Goal: Task Accomplishment & Management: Manage account settings

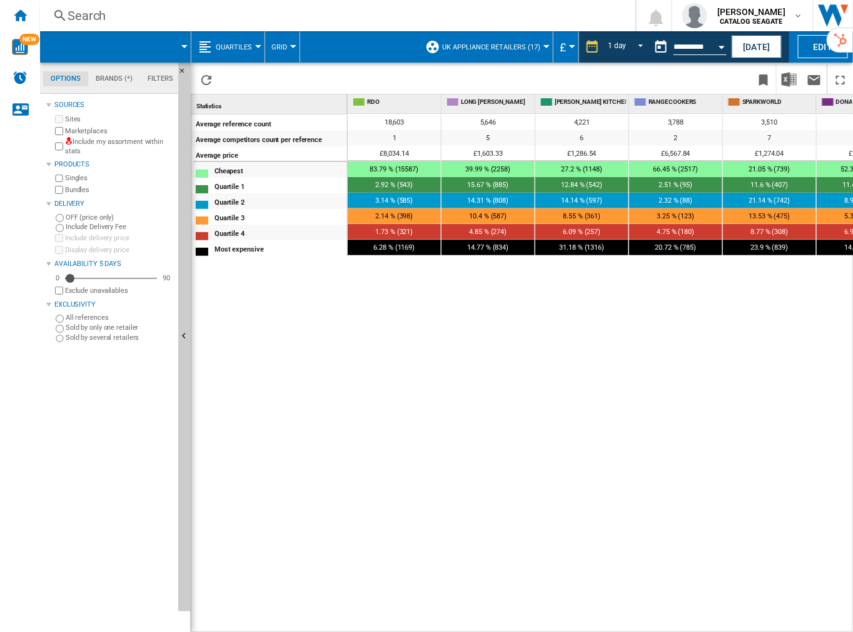
click at [522, 51] on button "UK Appliance Retailers (17)" at bounding box center [494, 46] width 104 height 31
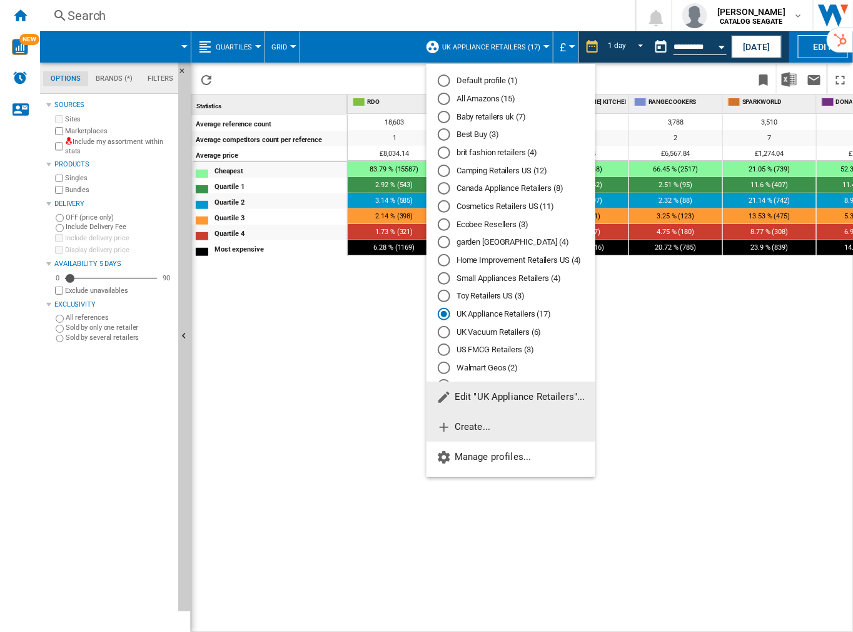
click at [485, 422] on span "Create..." at bounding box center [464, 426] width 54 height 11
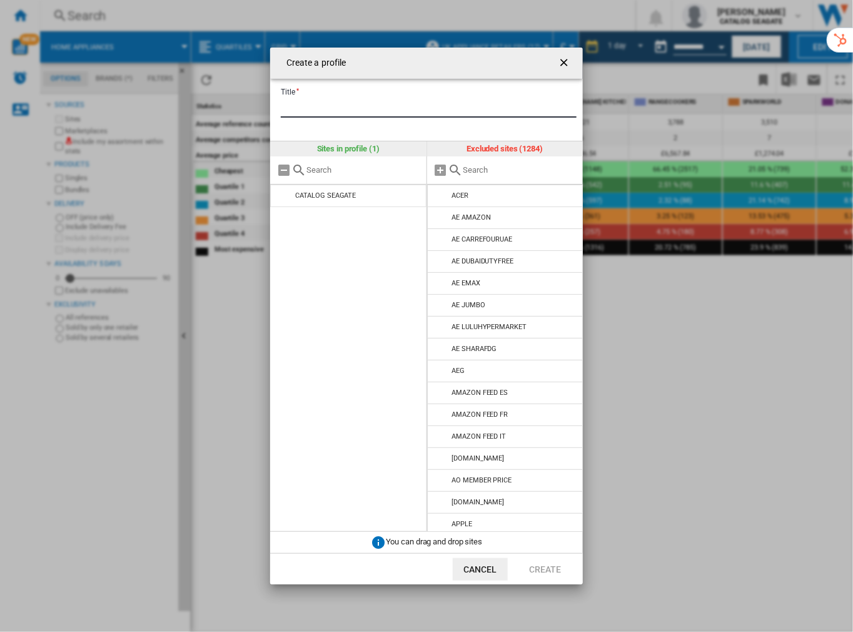
click at [329, 104] on input "Title" at bounding box center [429, 108] width 296 height 19
type input "**********"
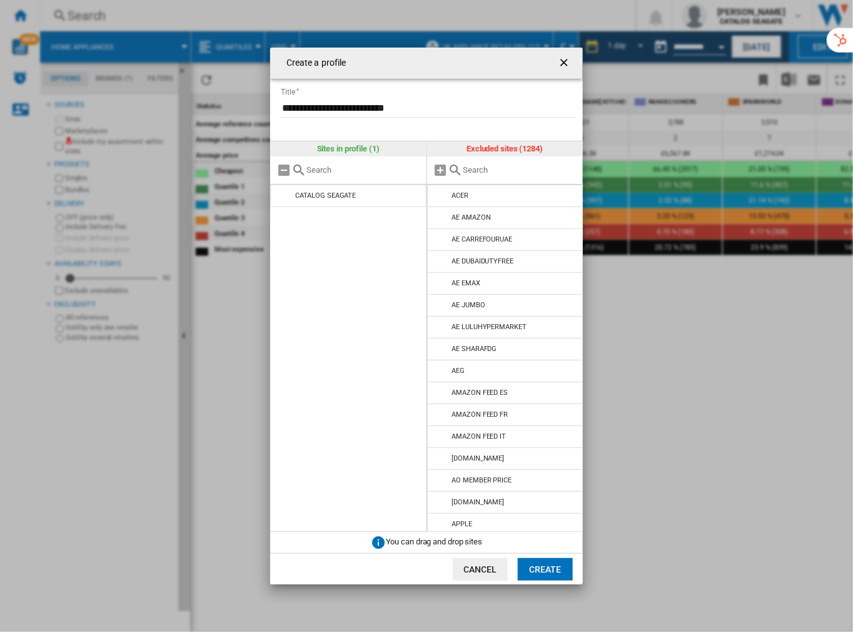
click at [470, 172] on input "text" at bounding box center [521, 169] width 114 height 9
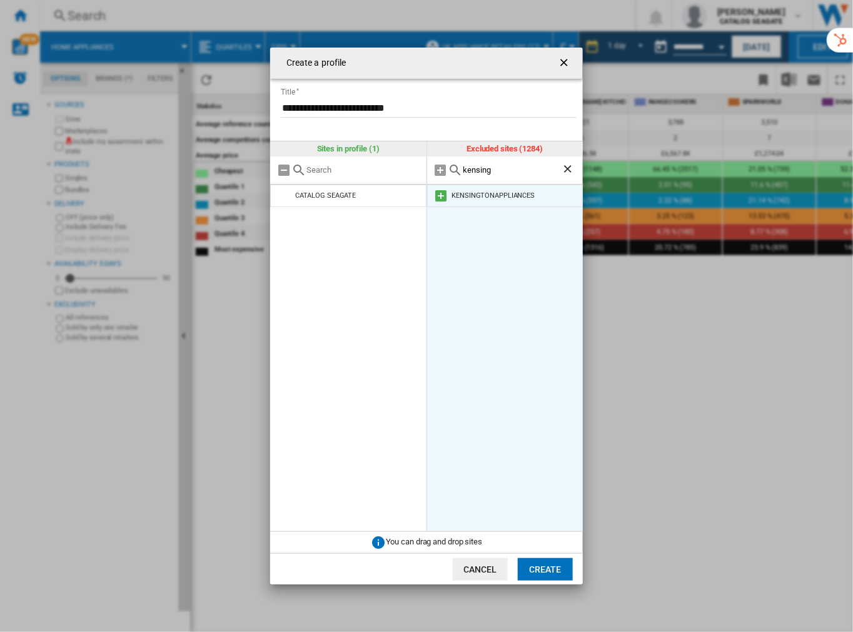
click at [439, 197] on md-icon at bounding box center [441, 195] width 15 height 15
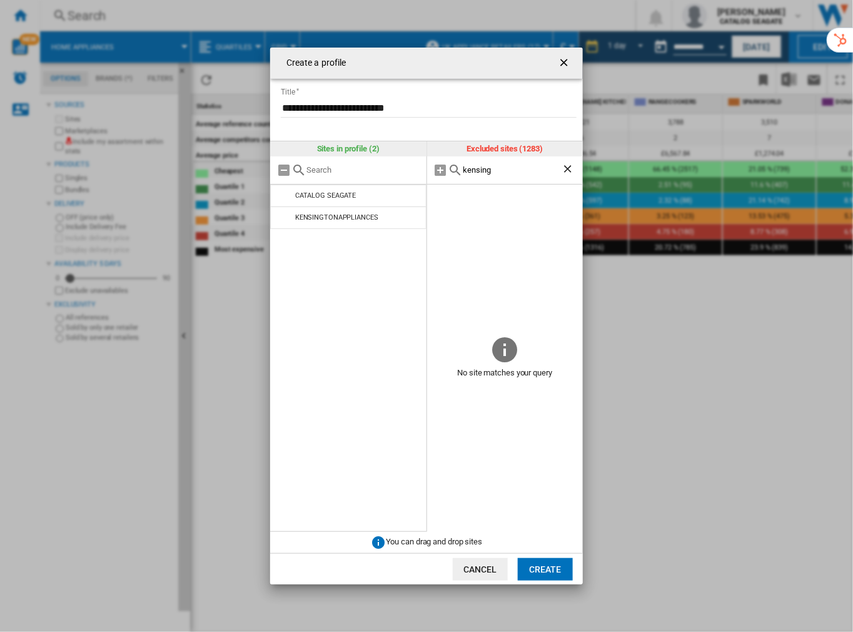
click at [476, 166] on input "kensing" at bounding box center [513, 169] width 99 height 9
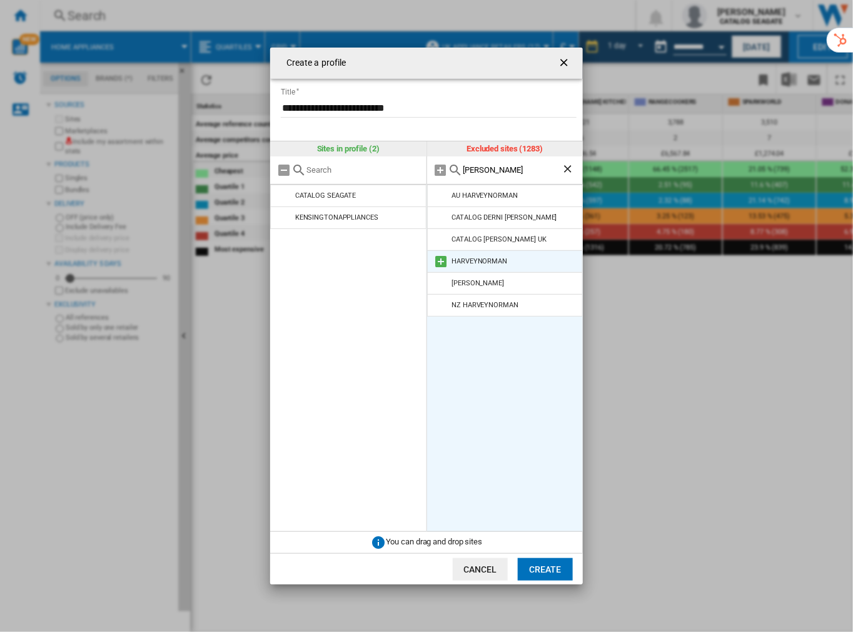
click at [442, 258] on md-icon at bounding box center [441, 261] width 15 height 15
click at [473, 170] on input "[PERSON_NAME]" at bounding box center [513, 169] width 99 height 9
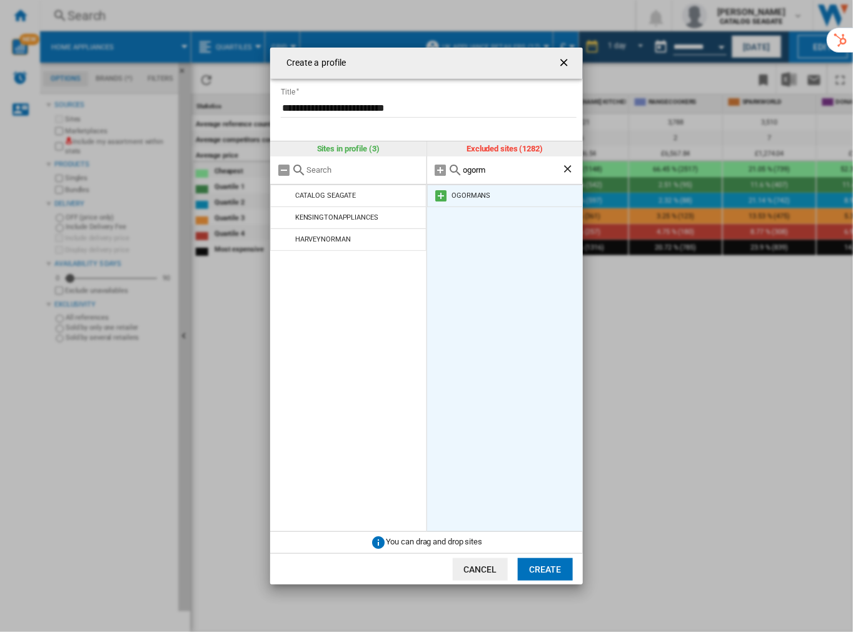
click at [443, 195] on md-icon at bounding box center [441, 195] width 15 height 15
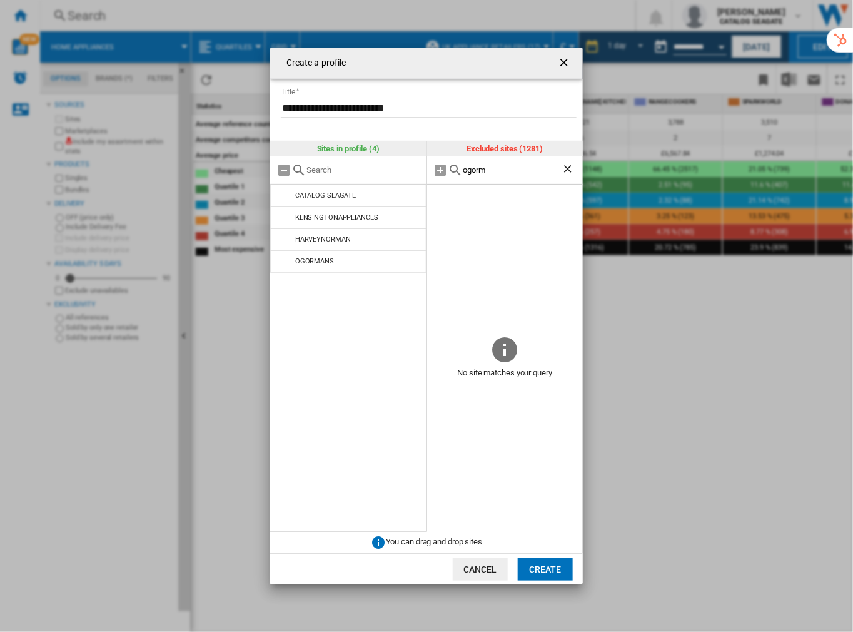
click at [478, 171] on input "ogorm" at bounding box center [513, 169] width 99 height 9
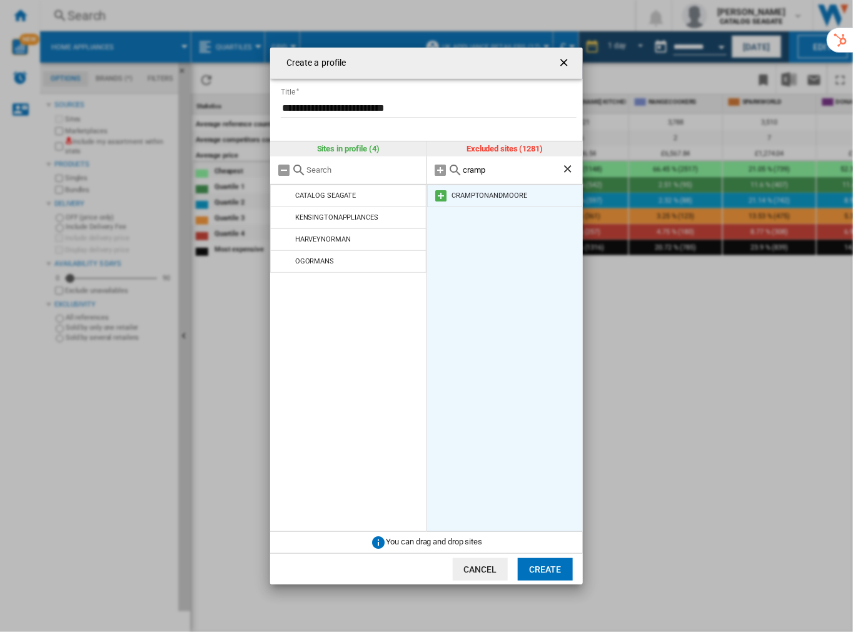
click at [439, 194] on md-icon at bounding box center [441, 195] width 15 height 15
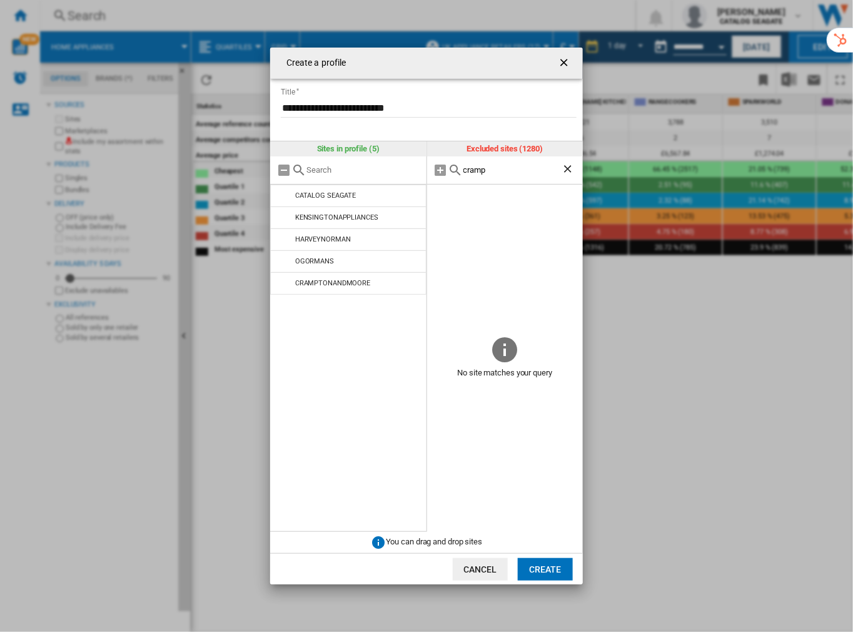
click at [477, 168] on input "cramp" at bounding box center [513, 169] width 99 height 9
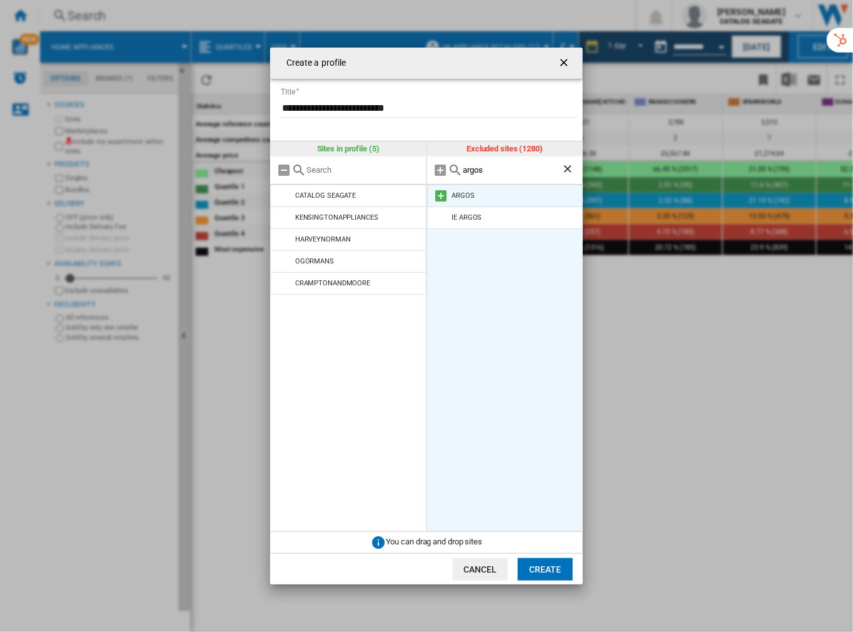
click at [446, 195] on md-icon at bounding box center [441, 195] width 15 height 15
click at [482, 171] on input "argos" at bounding box center [513, 169] width 99 height 9
click at [444, 197] on md-icon at bounding box center [441, 195] width 15 height 15
click at [479, 174] on input "cooker" at bounding box center [513, 169] width 99 height 9
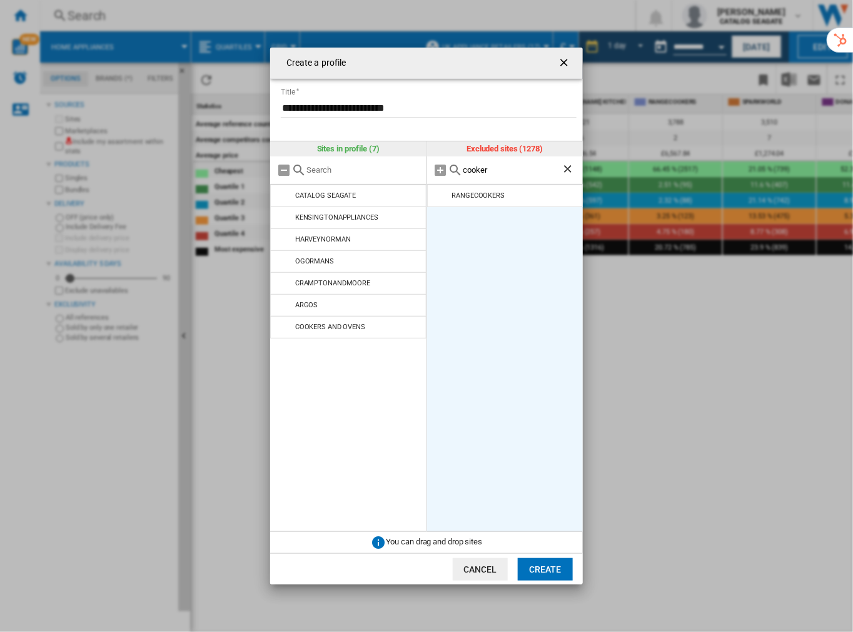
click at [479, 174] on input "cooker" at bounding box center [513, 169] width 99 height 9
click at [439, 197] on md-icon at bounding box center [441, 195] width 15 height 15
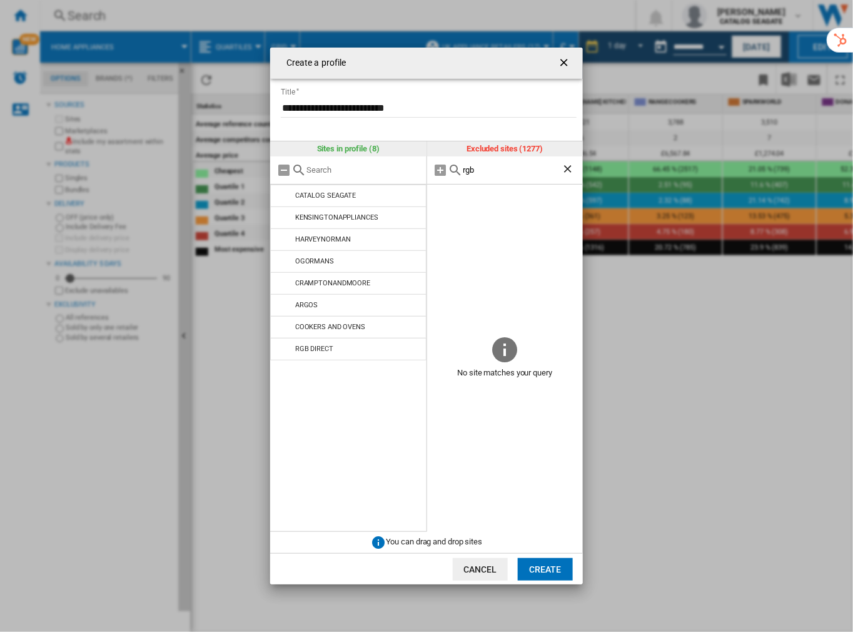
click at [474, 173] on input "rgb" at bounding box center [513, 169] width 99 height 9
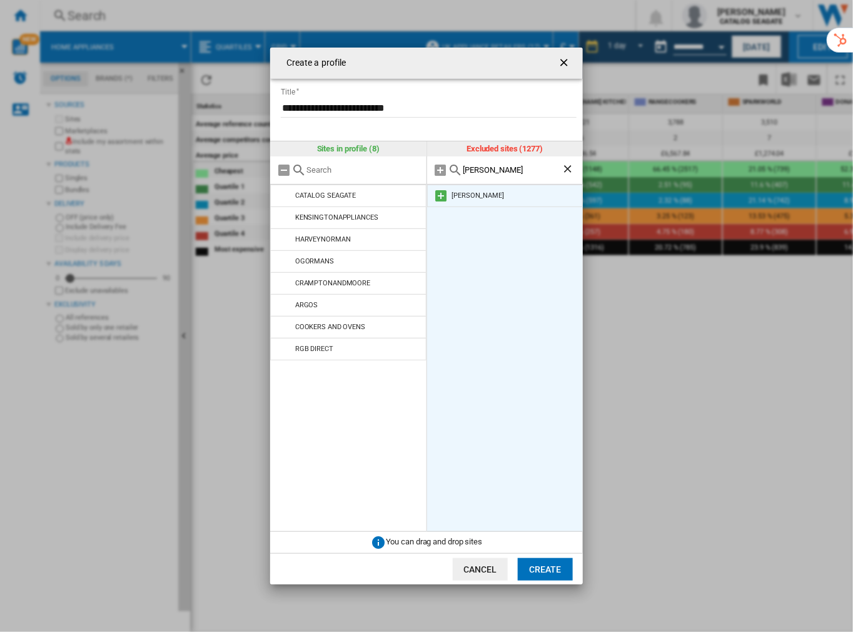
click at [441, 194] on md-icon at bounding box center [441, 195] width 15 height 15
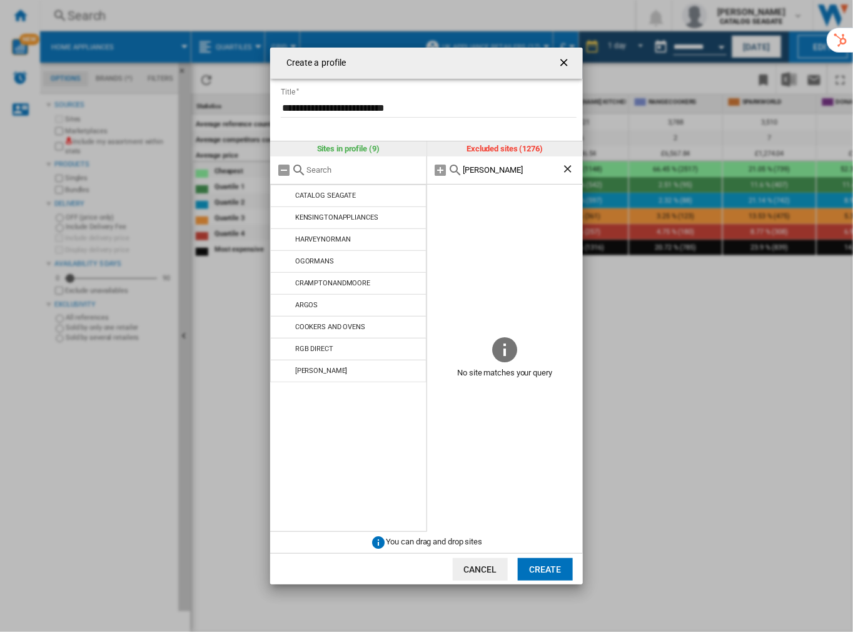
click at [471, 170] on input "[PERSON_NAME]" at bounding box center [513, 169] width 99 height 9
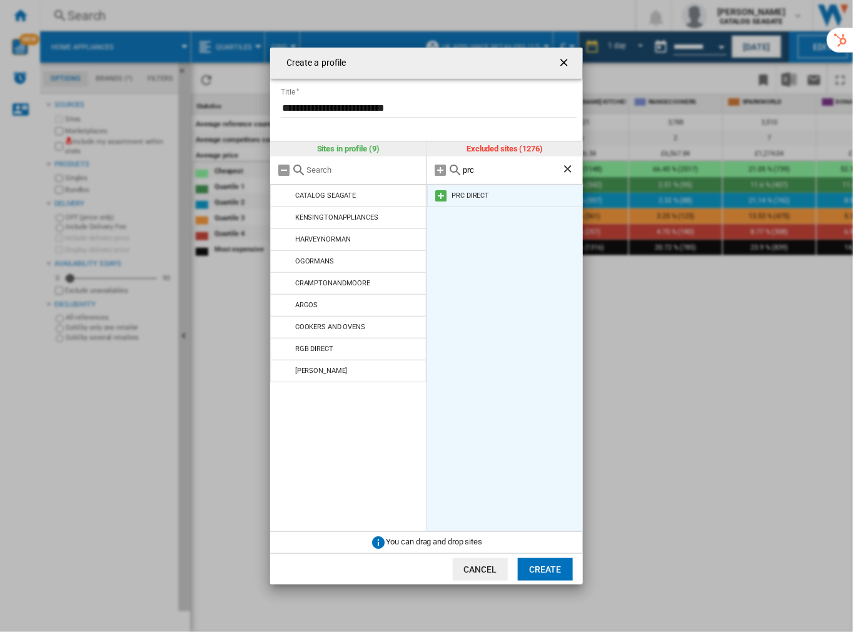
click at [443, 196] on md-icon at bounding box center [441, 195] width 15 height 15
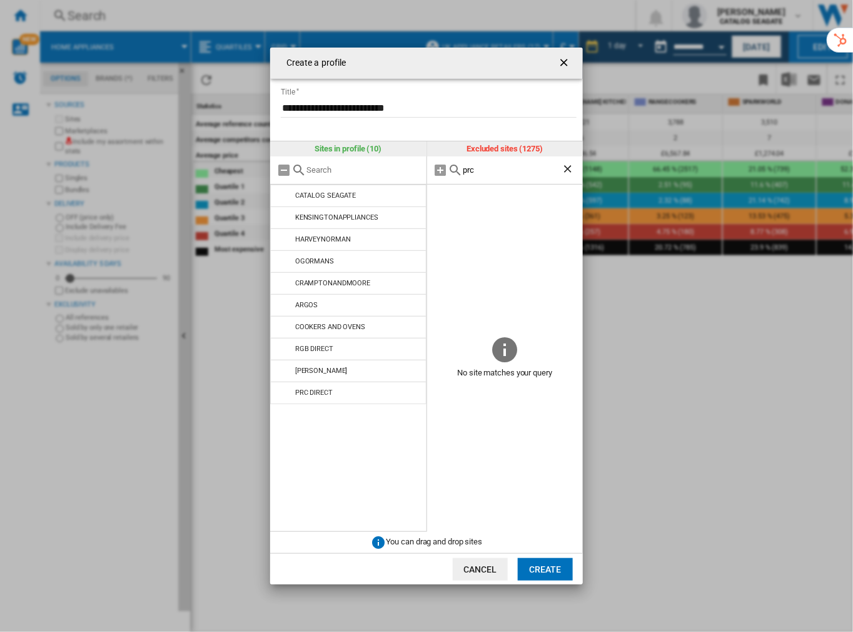
click at [480, 166] on input "prc" at bounding box center [513, 169] width 99 height 9
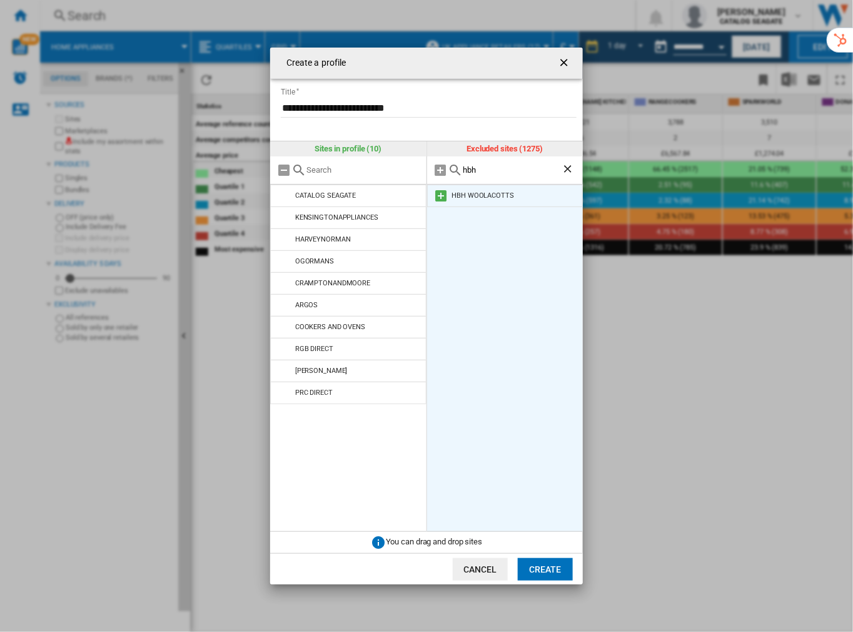
click at [440, 196] on md-icon at bounding box center [441, 195] width 15 height 15
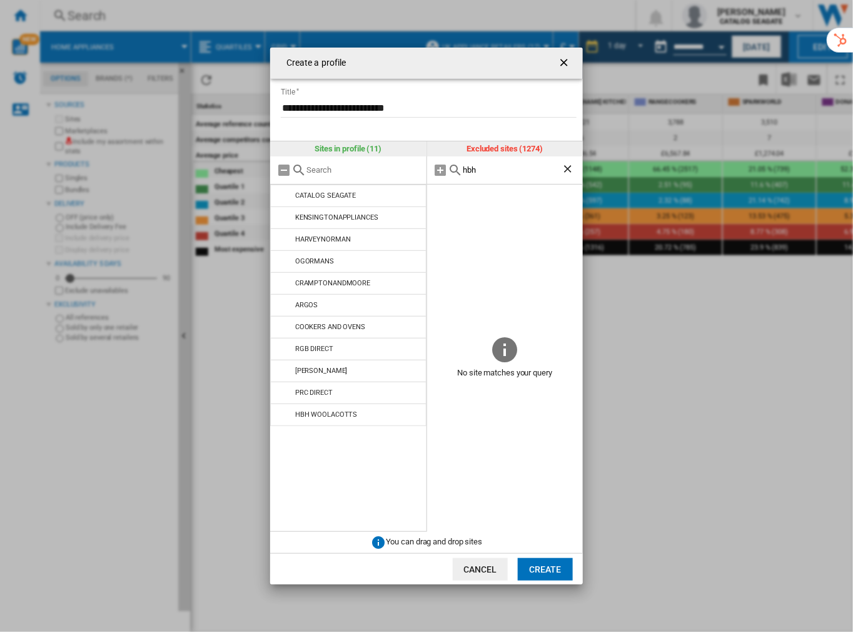
click at [466, 169] on input "hbh" at bounding box center [513, 169] width 99 height 9
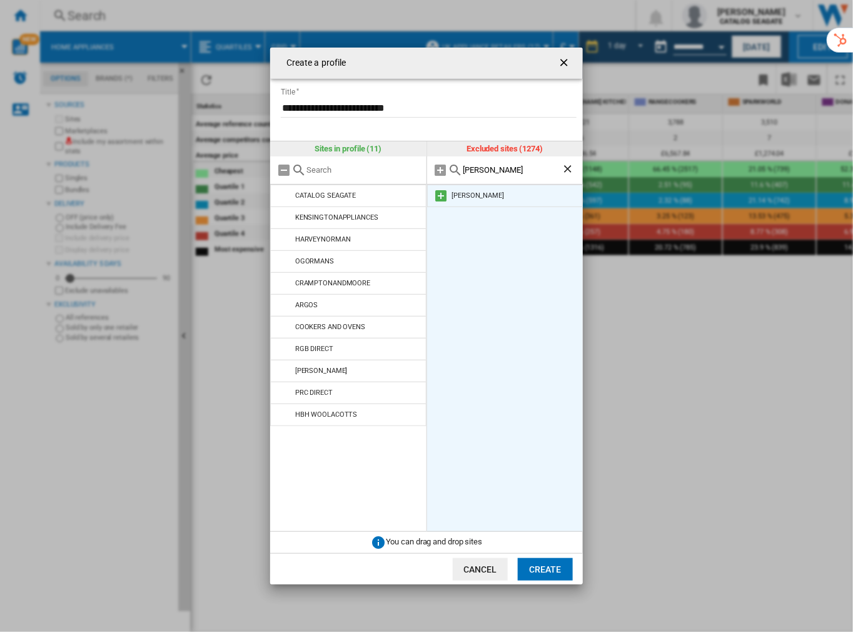
click at [439, 198] on md-icon at bounding box center [441, 195] width 15 height 15
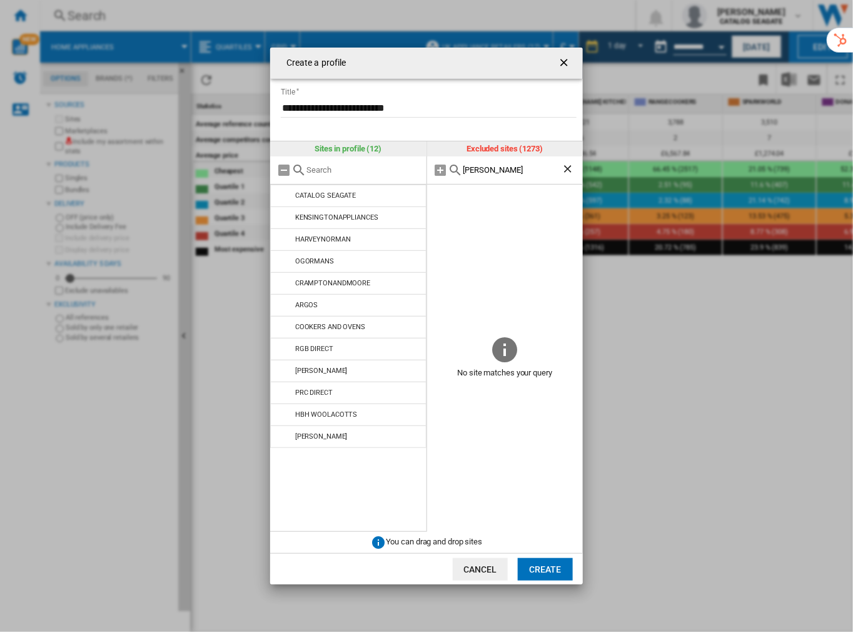
click at [487, 165] on input "[PERSON_NAME]" at bounding box center [513, 169] width 99 height 9
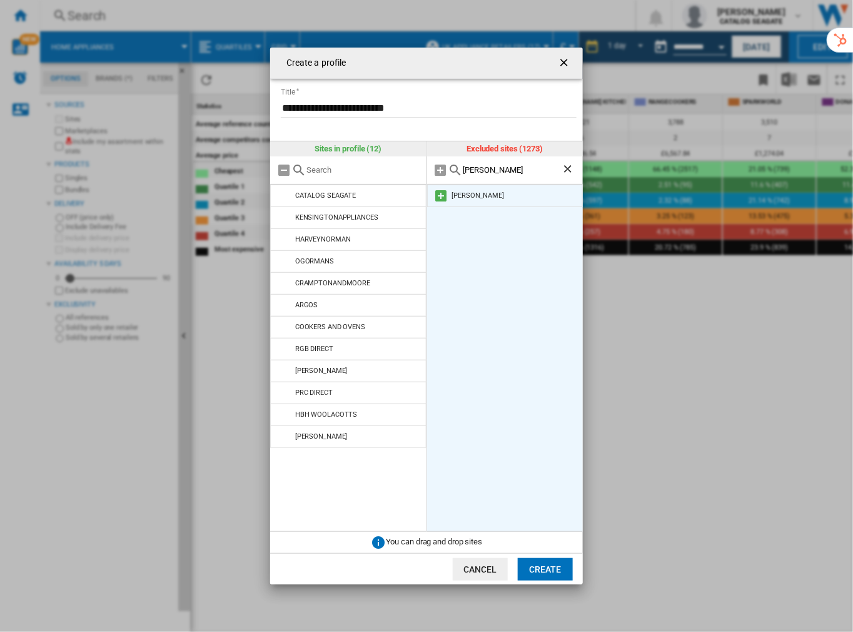
click at [442, 198] on md-icon at bounding box center [441, 195] width 15 height 15
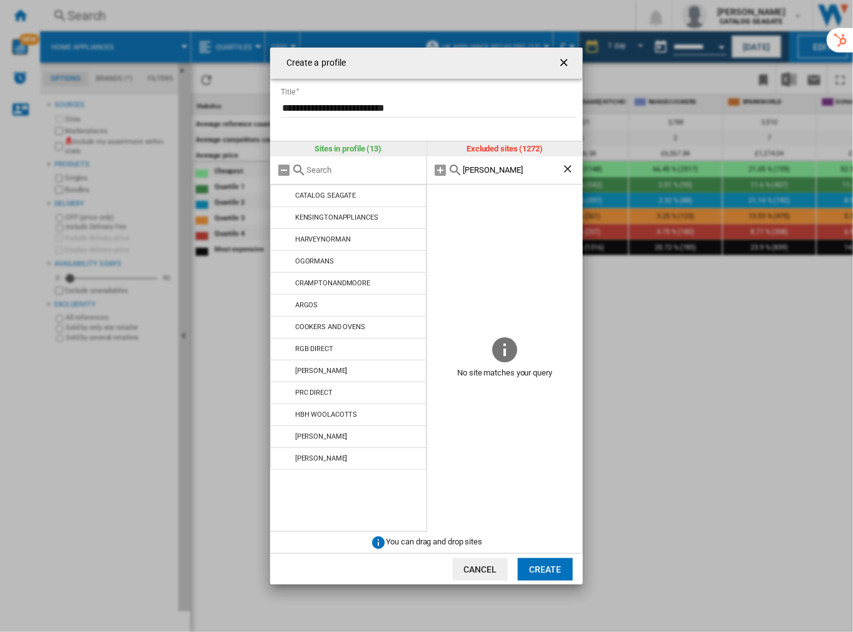
click at [486, 170] on input "[PERSON_NAME]" at bounding box center [513, 169] width 99 height 9
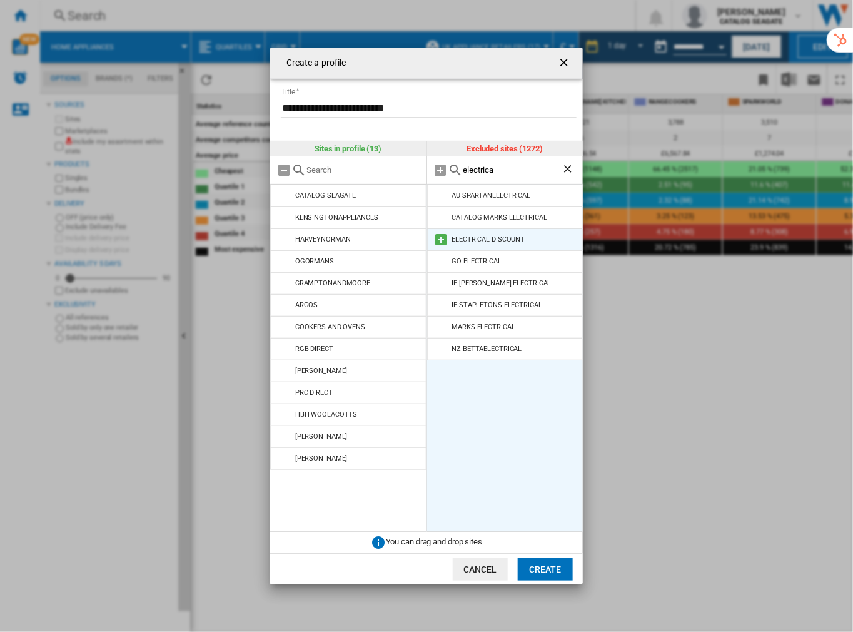
click at [441, 238] on md-icon at bounding box center [441, 239] width 15 height 15
click at [484, 168] on input "electrica" at bounding box center [513, 169] width 99 height 9
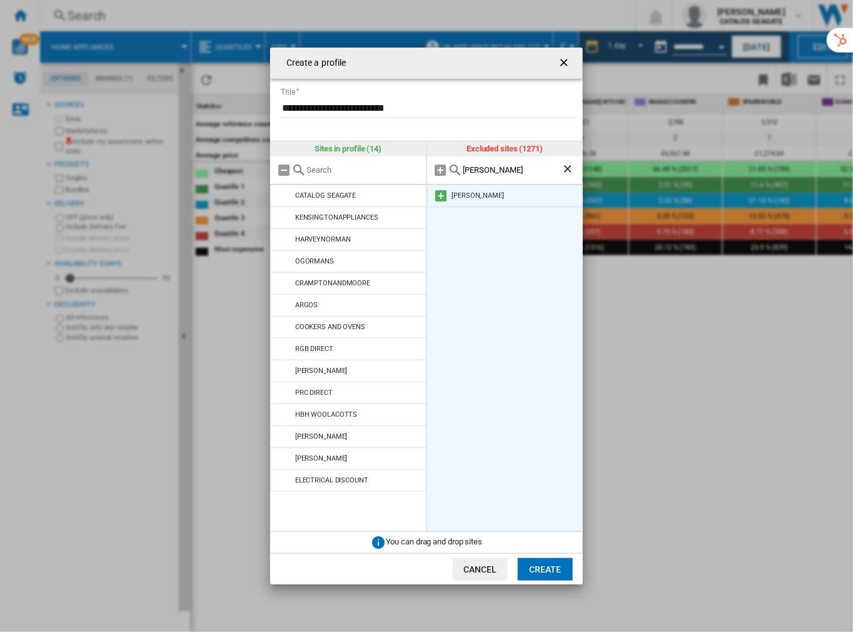
click at [443, 193] on md-icon at bounding box center [441, 195] width 15 height 15
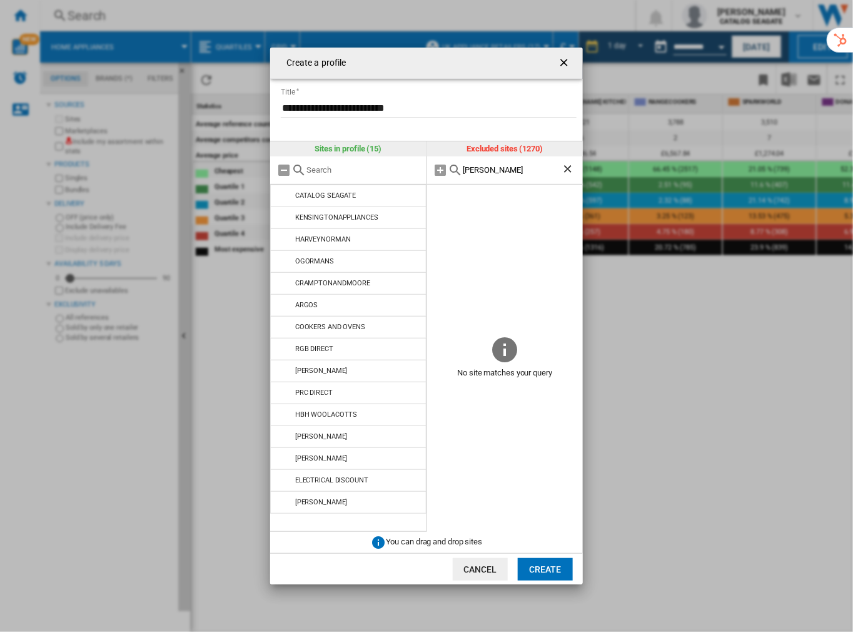
click at [482, 173] on input "[PERSON_NAME]" at bounding box center [513, 169] width 99 height 9
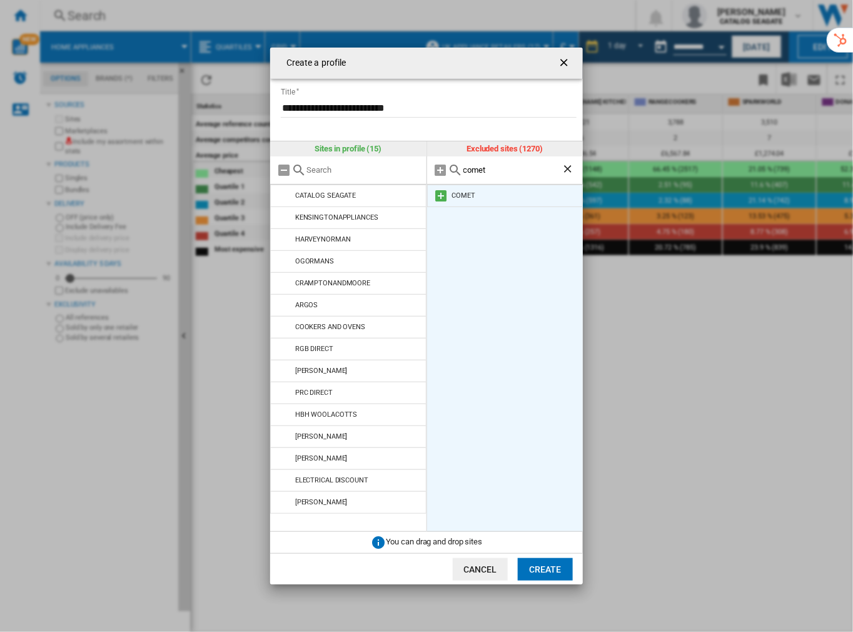
click at [439, 195] on md-icon at bounding box center [441, 195] width 15 height 15
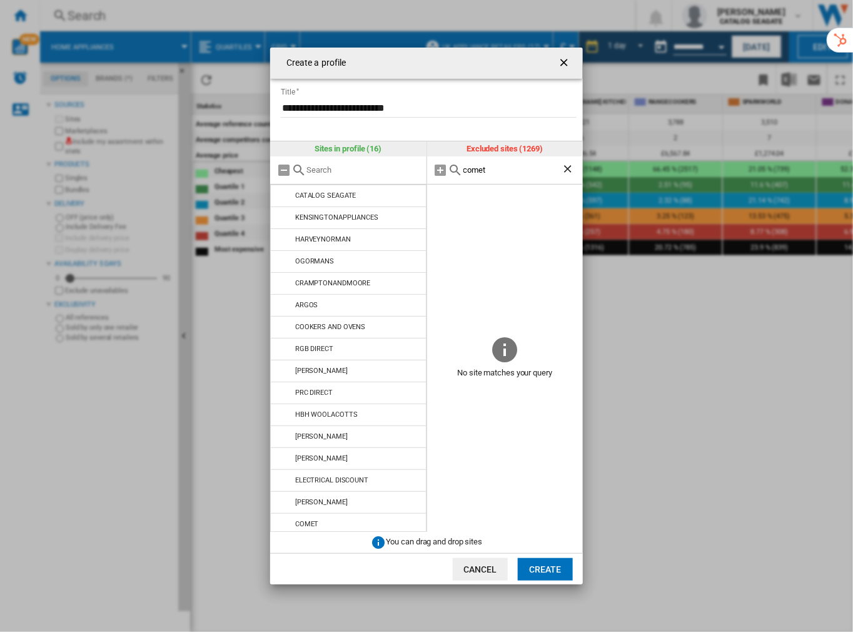
click at [477, 168] on input "comet" at bounding box center [513, 169] width 99 height 9
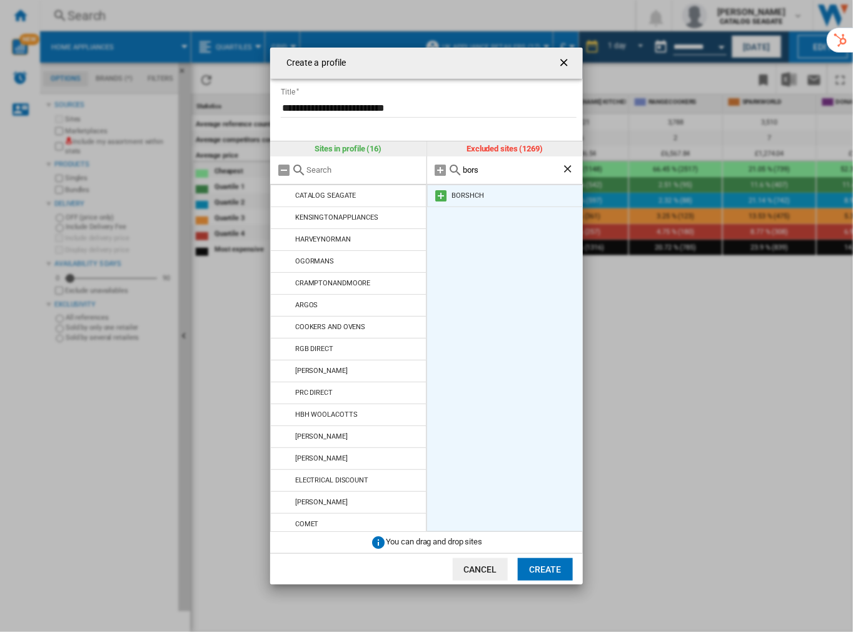
click at [441, 196] on md-icon at bounding box center [441, 195] width 15 height 15
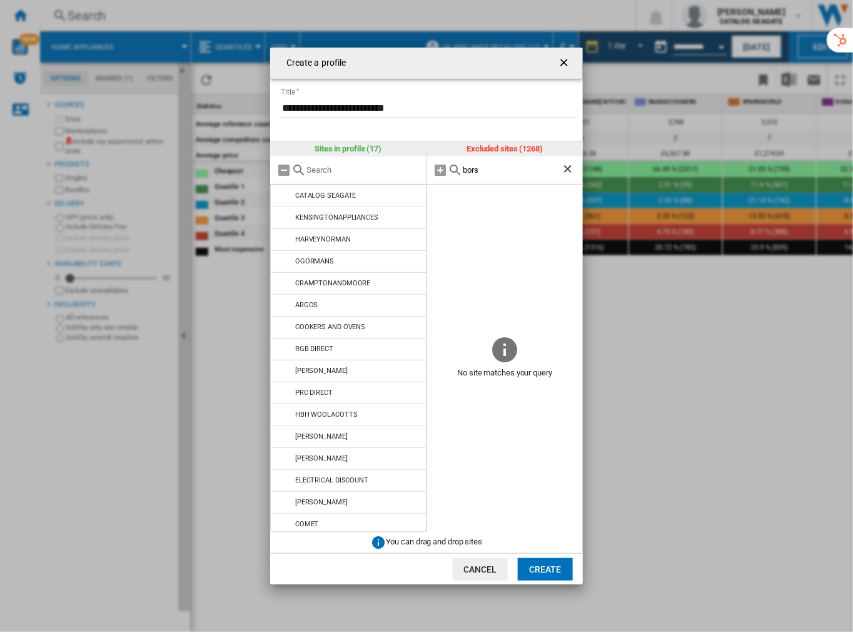
click at [470, 170] on input "bors" at bounding box center [513, 169] width 99 height 9
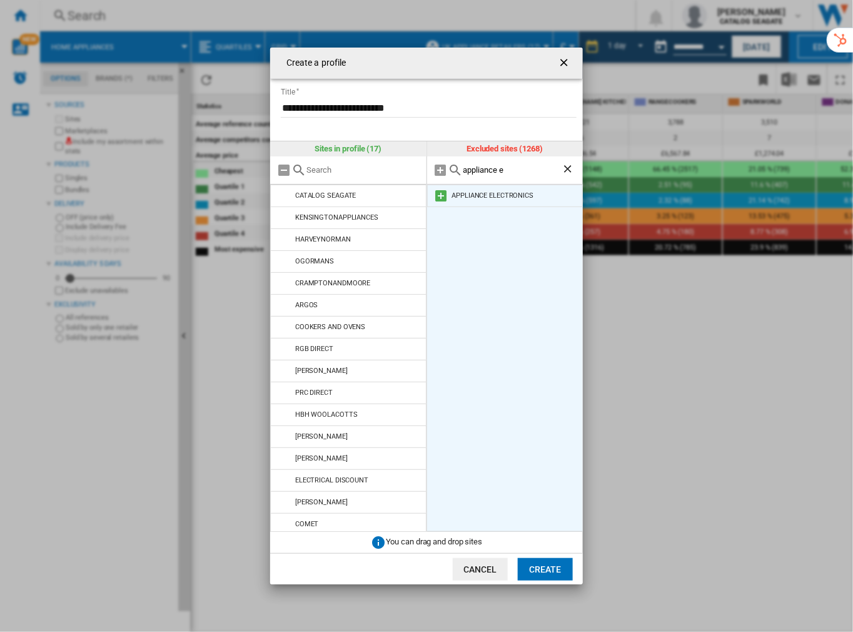
click at [441, 195] on md-icon at bounding box center [441, 195] width 15 height 15
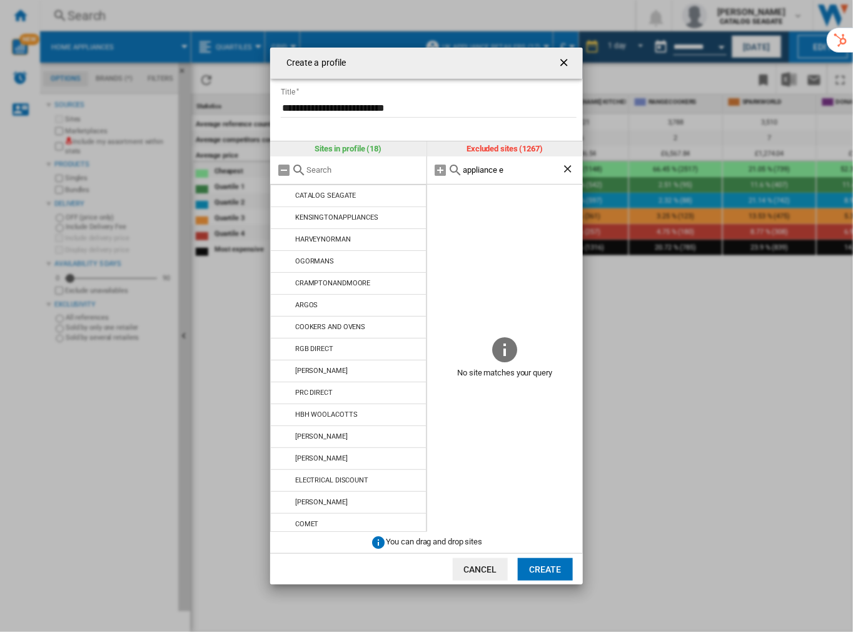
click at [487, 170] on input "appliance e" at bounding box center [513, 169] width 99 height 9
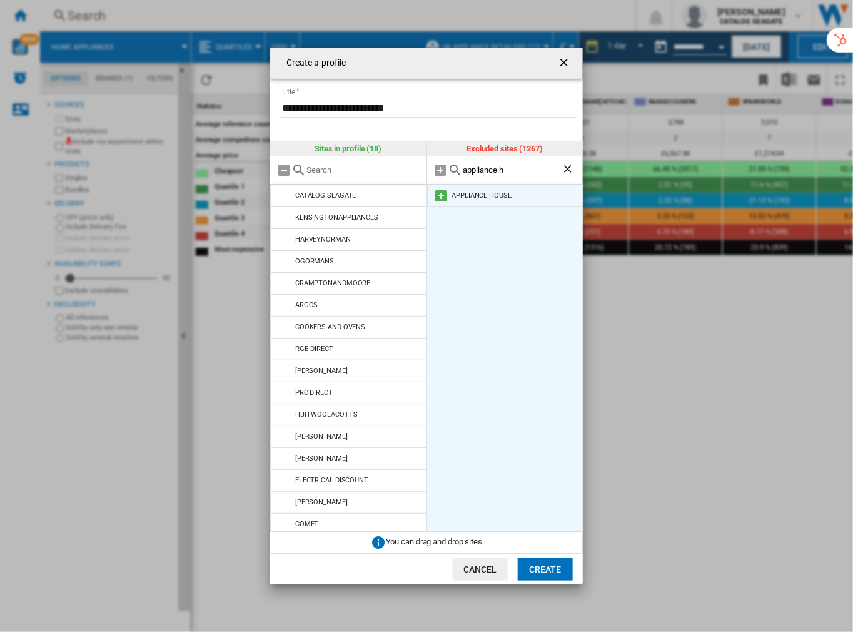
click at [441, 196] on md-icon at bounding box center [441, 195] width 15 height 15
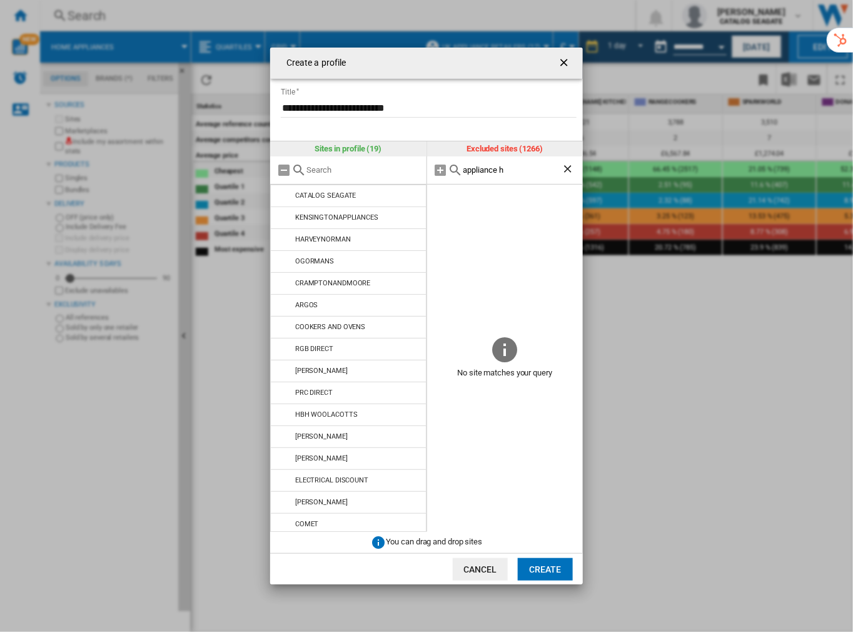
click at [489, 175] on div "appliance h" at bounding box center [505, 170] width 156 height 28
click at [484, 171] on input "appliance h" at bounding box center [513, 169] width 99 height 9
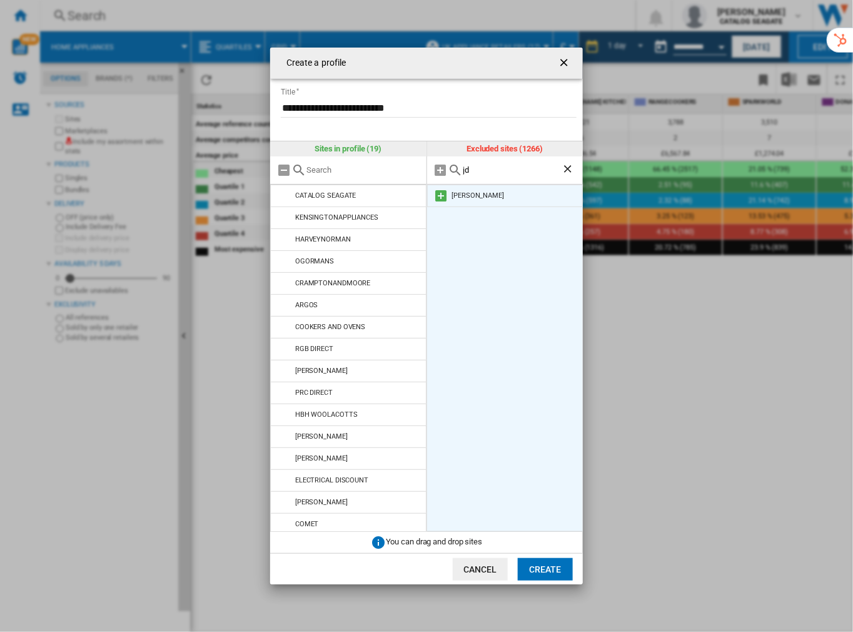
click at [442, 198] on md-icon at bounding box center [441, 195] width 15 height 15
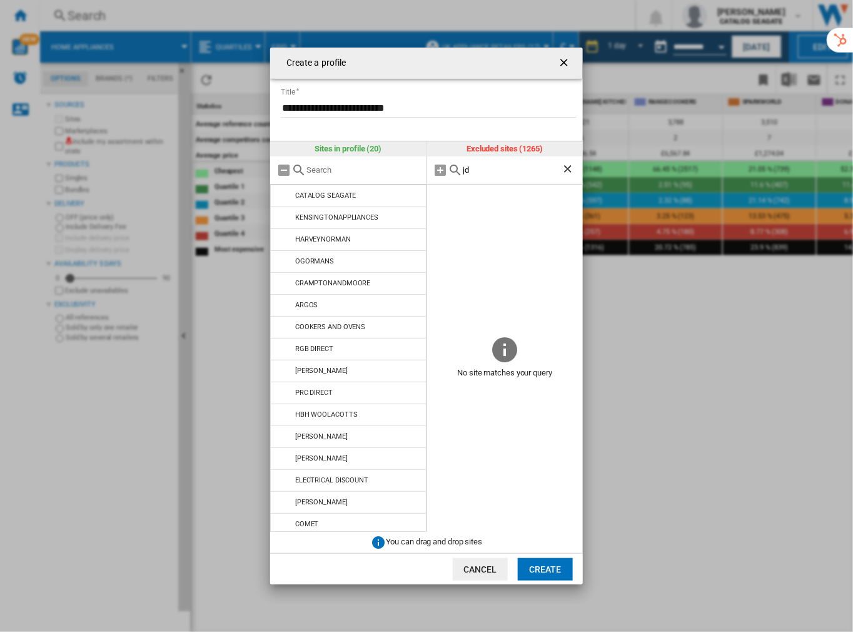
click at [488, 171] on input "jd" at bounding box center [513, 169] width 99 height 9
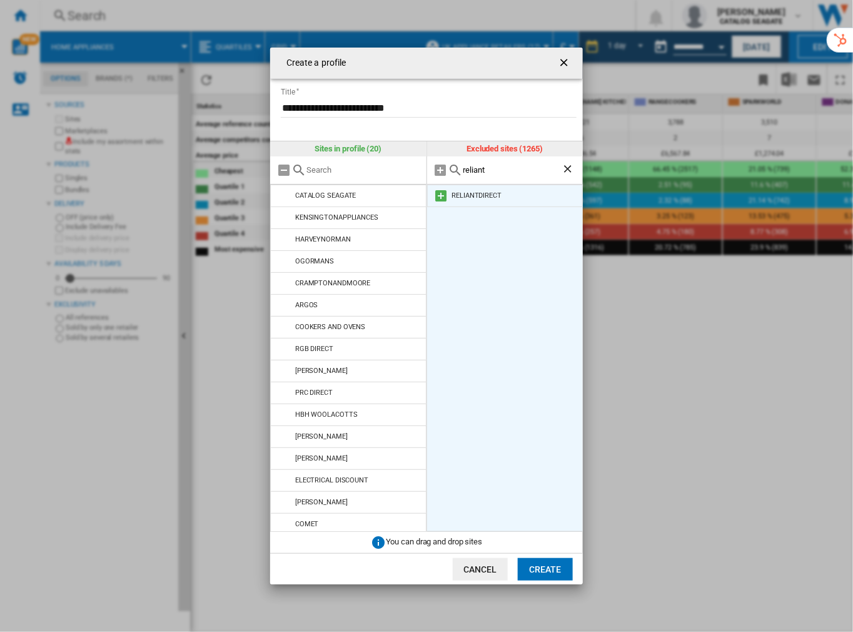
click at [442, 194] on md-icon at bounding box center [441, 195] width 15 height 15
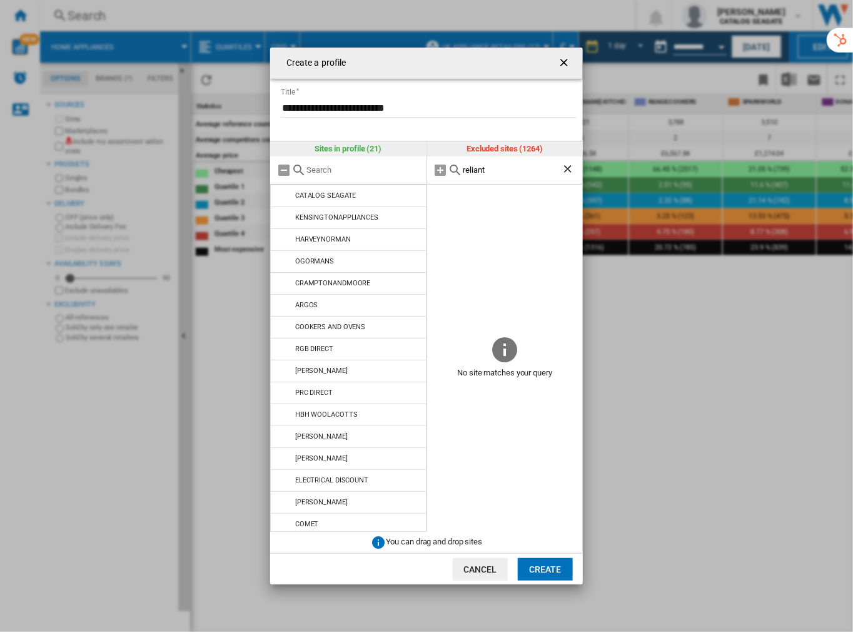
click at [467, 166] on input "reliant" at bounding box center [513, 169] width 99 height 9
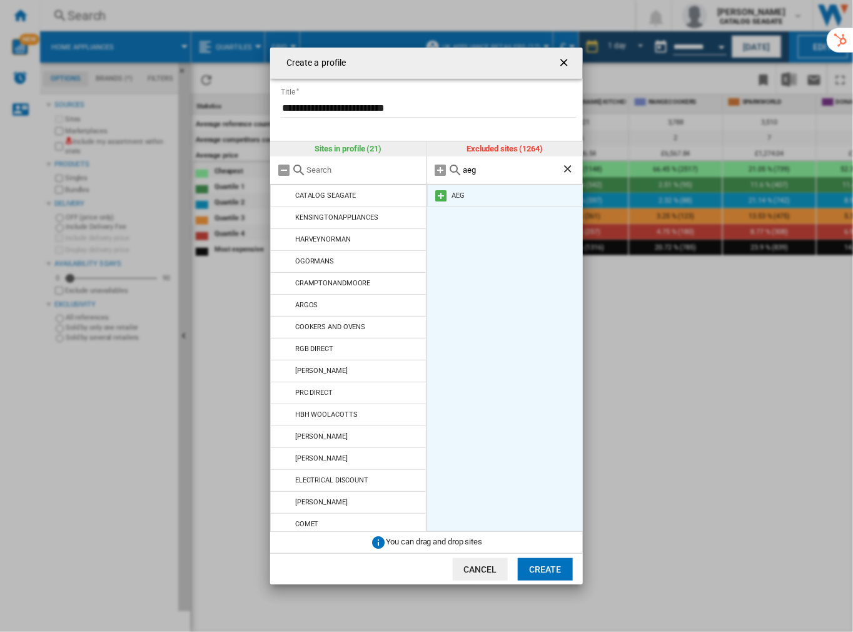
type input "aeg"
click at [440, 196] on md-icon at bounding box center [441, 195] width 15 height 15
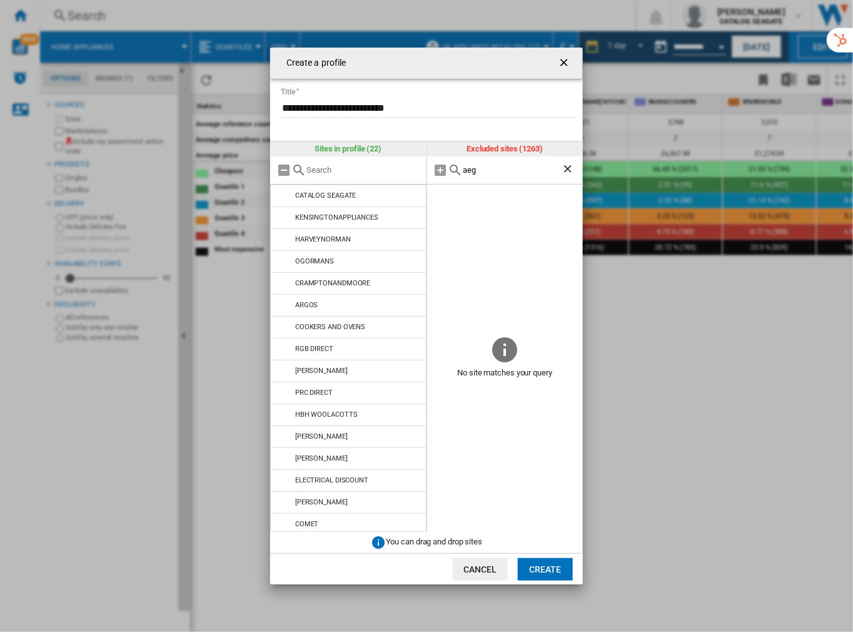
click at [537, 574] on button "Create" at bounding box center [545, 569] width 55 height 23
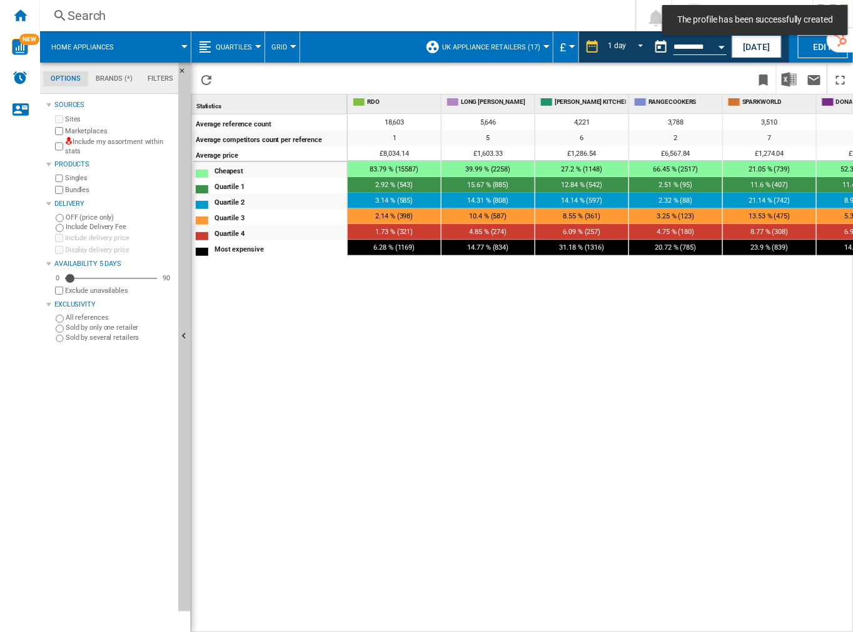
click at [527, 43] on span "UK Appliance Retailers (17)" at bounding box center [491, 47] width 98 height 8
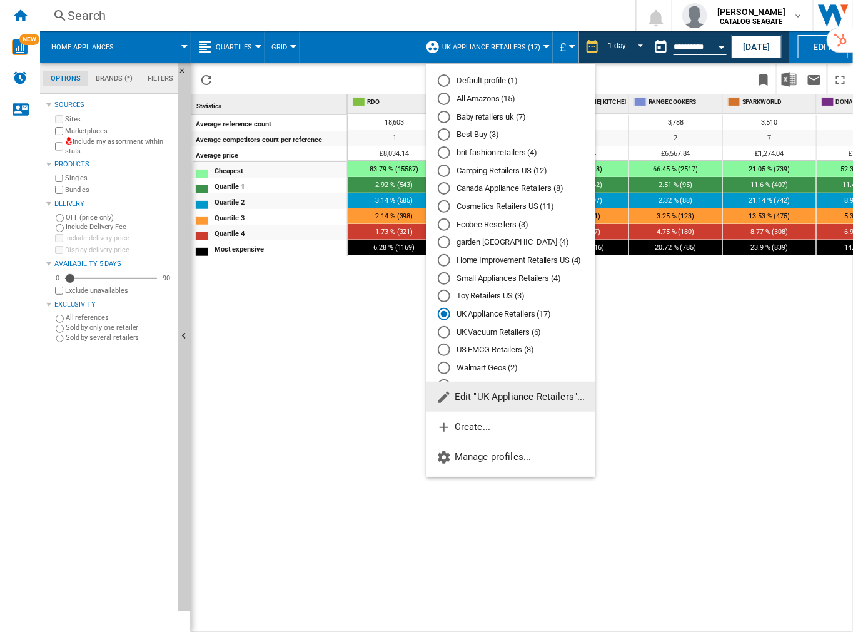
scroll to position [59, 0]
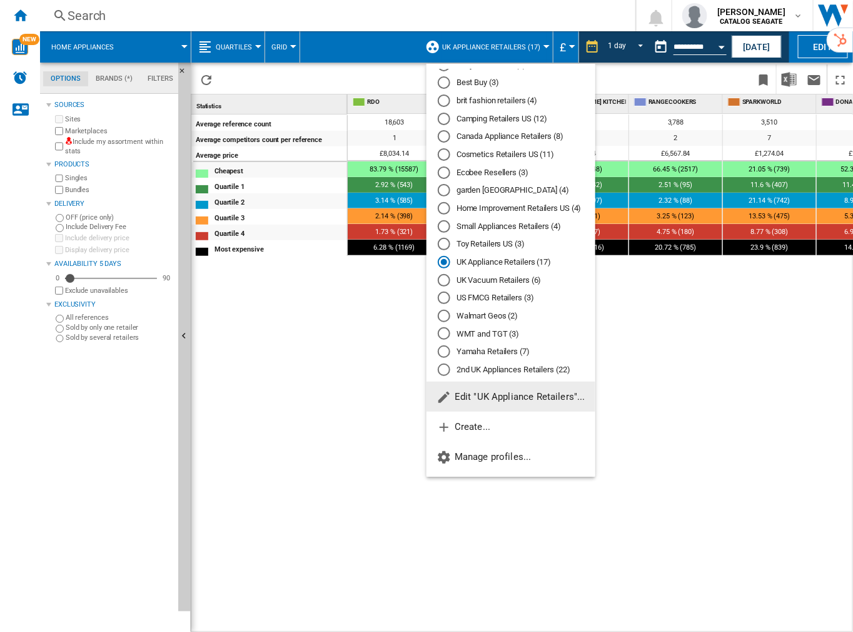
click at [443, 370] on div "2nd UK Appliances Retailers (22)" at bounding box center [444, 370] width 13 height 13
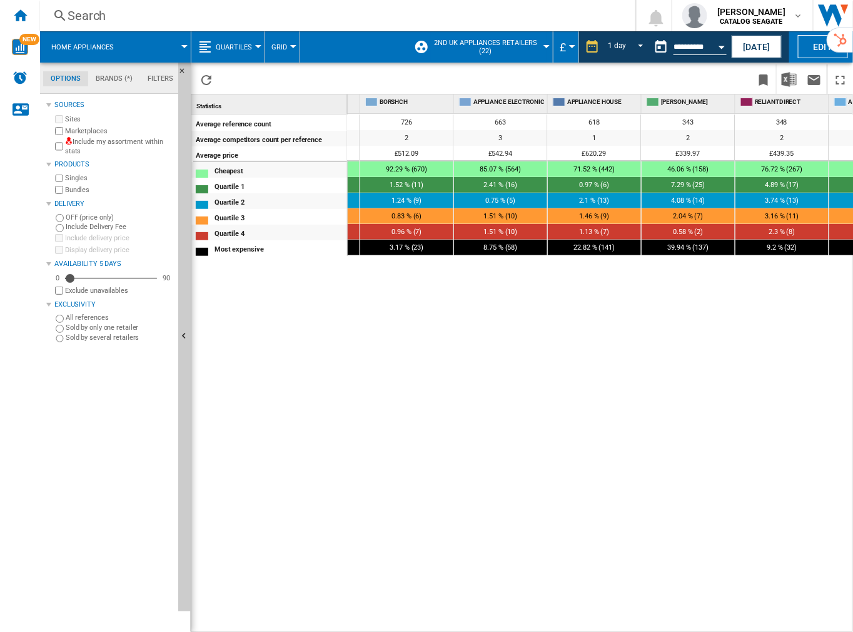
scroll to position [0, 1183]
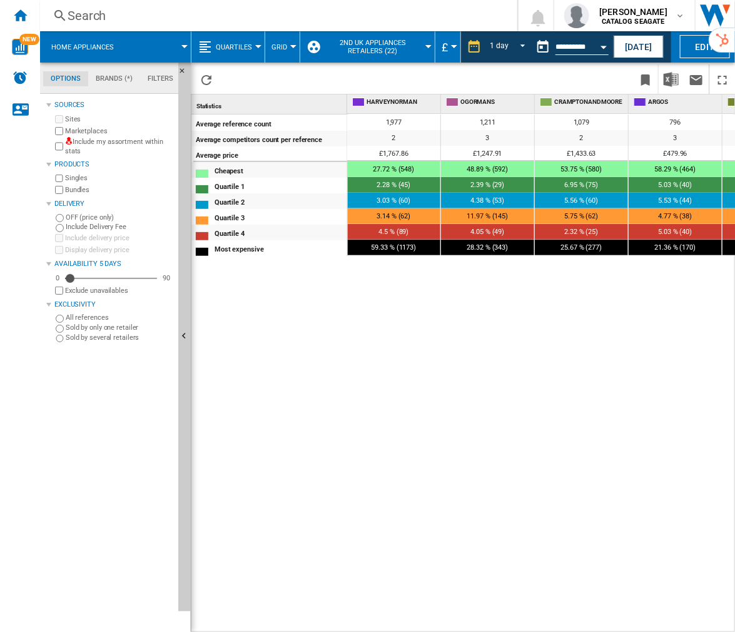
scroll to position [0, 119]
